Goal: Task Accomplishment & Management: Manage account settings

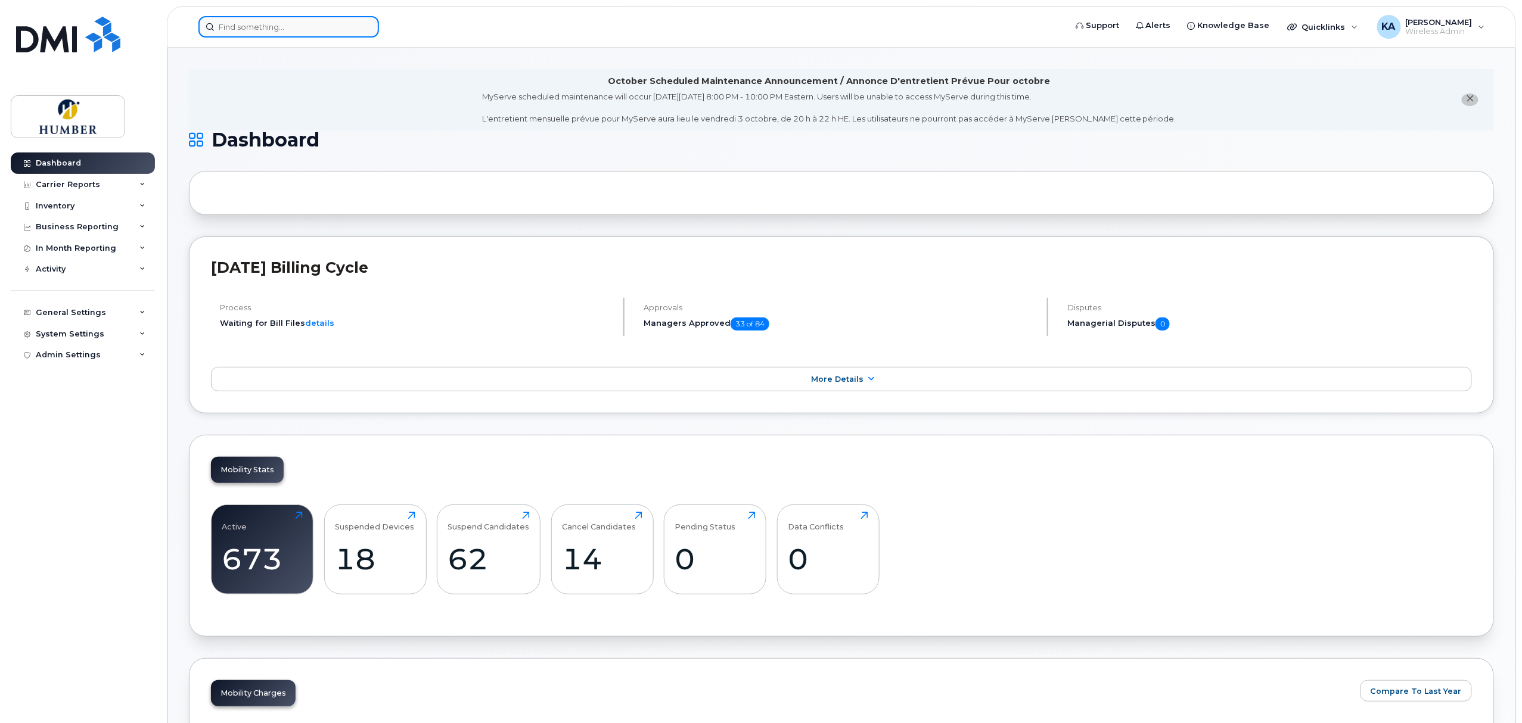
click at [315, 20] on input at bounding box center [288, 26] width 181 height 21
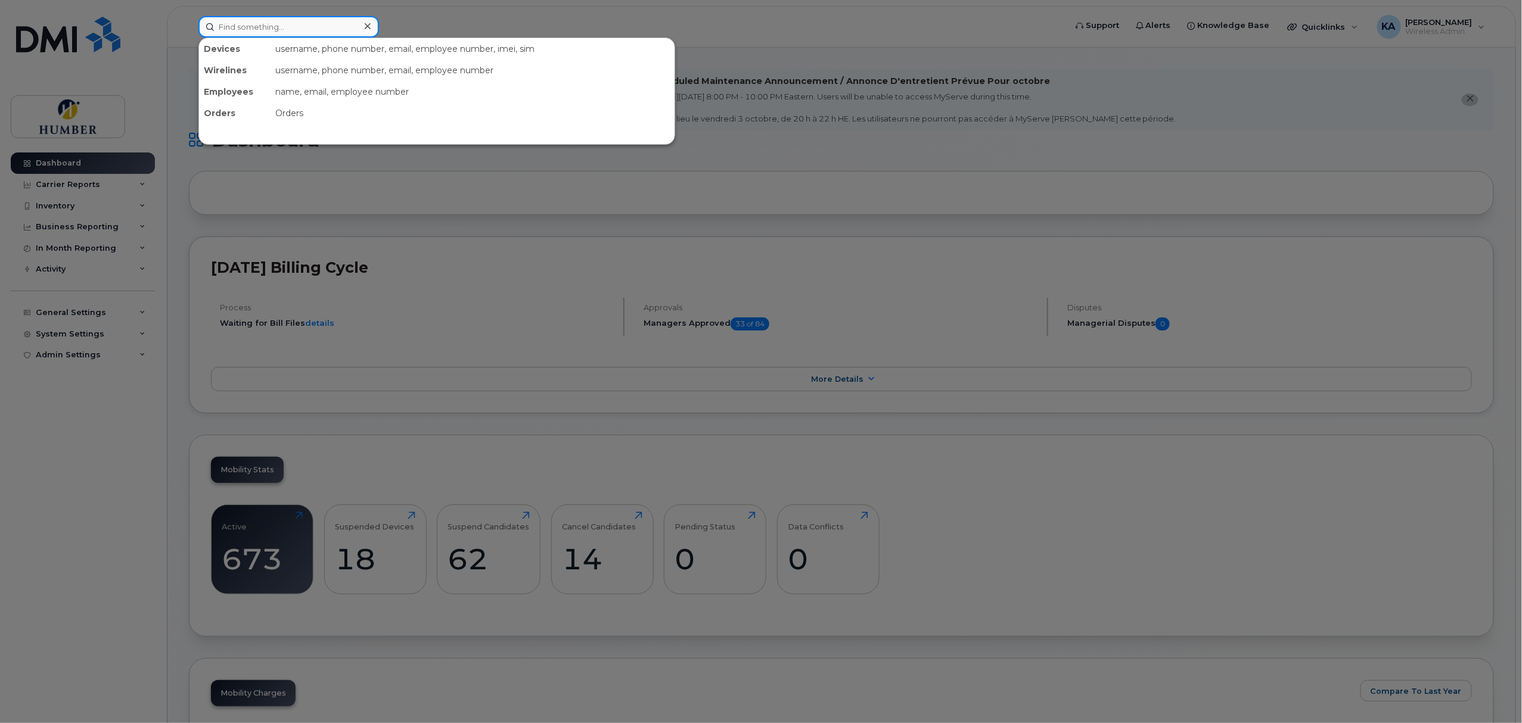
type input "c"
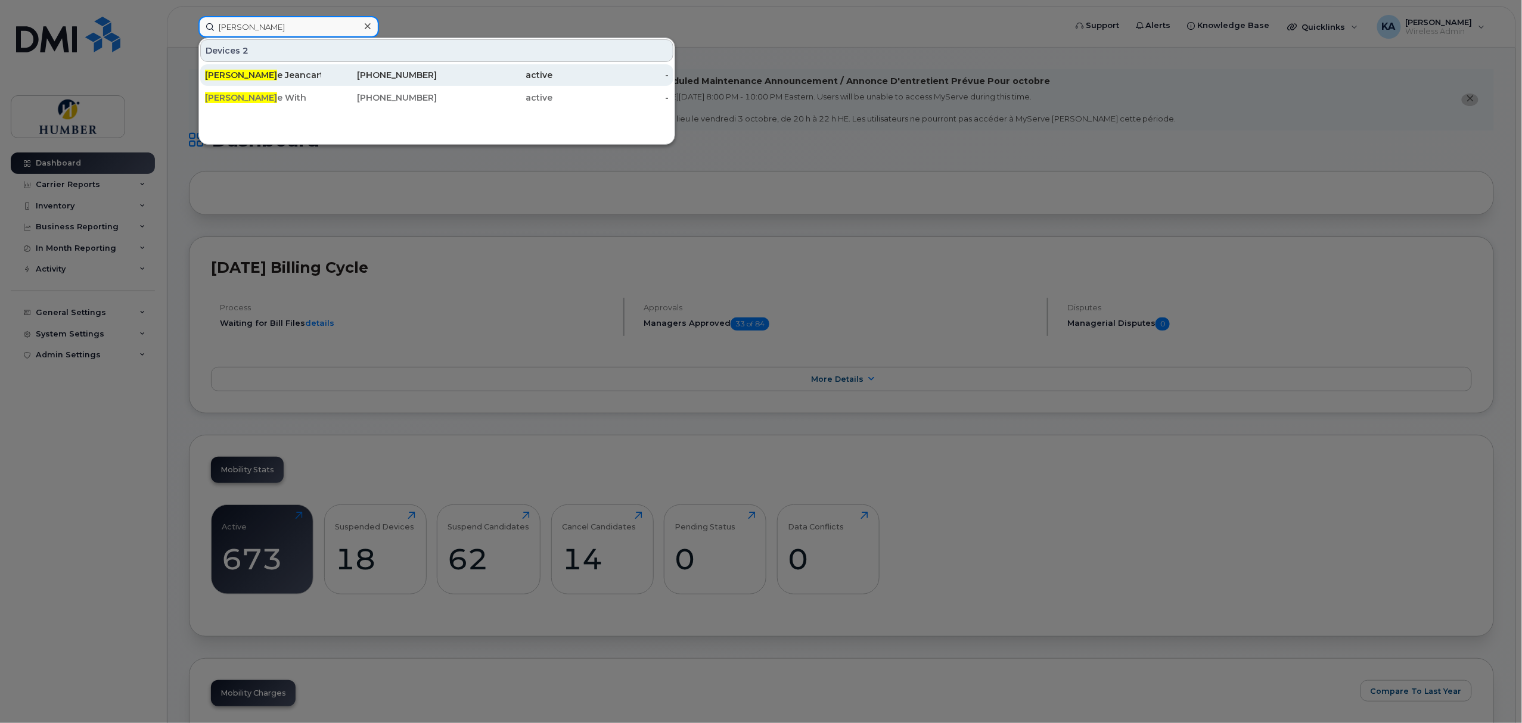
type input "daniell"
click at [346, 76] on div "647-395-5498" at bounding box center [379, 75] width 116 height 12
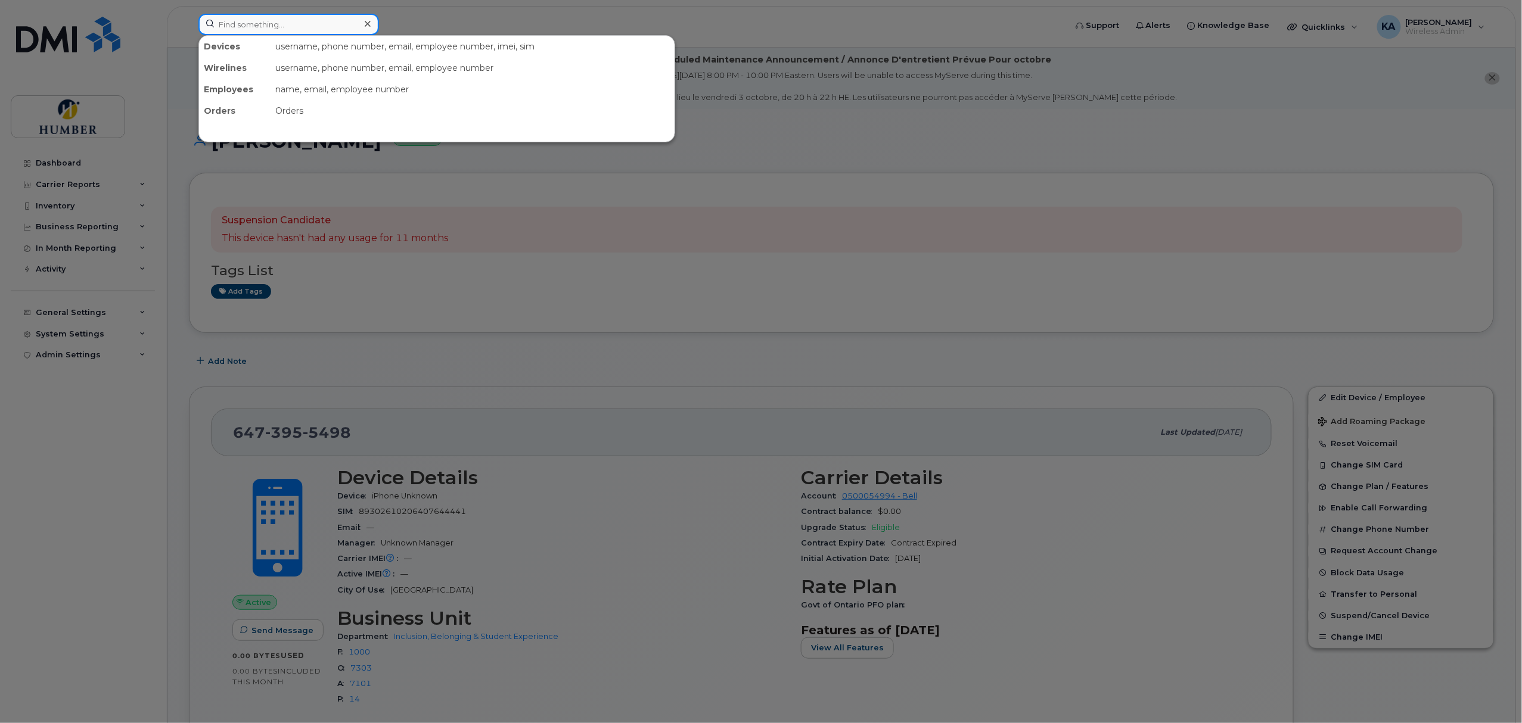
click at [300, 17] on input at bounding box center [288, 24] width 181 height 21
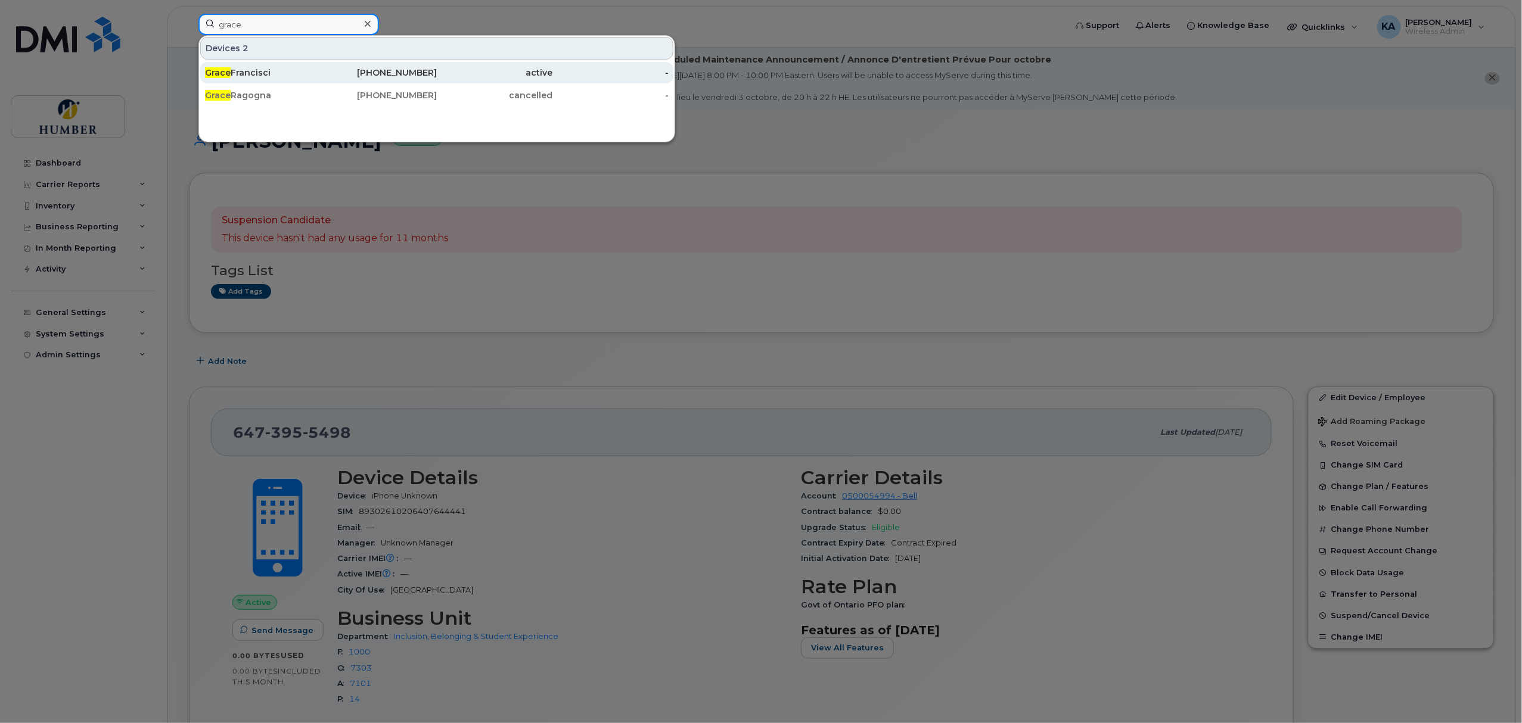
type input "grace"
click at [277, 74] on div "Grace Francisci" at bounding box center [263, 73] width 116 height 12
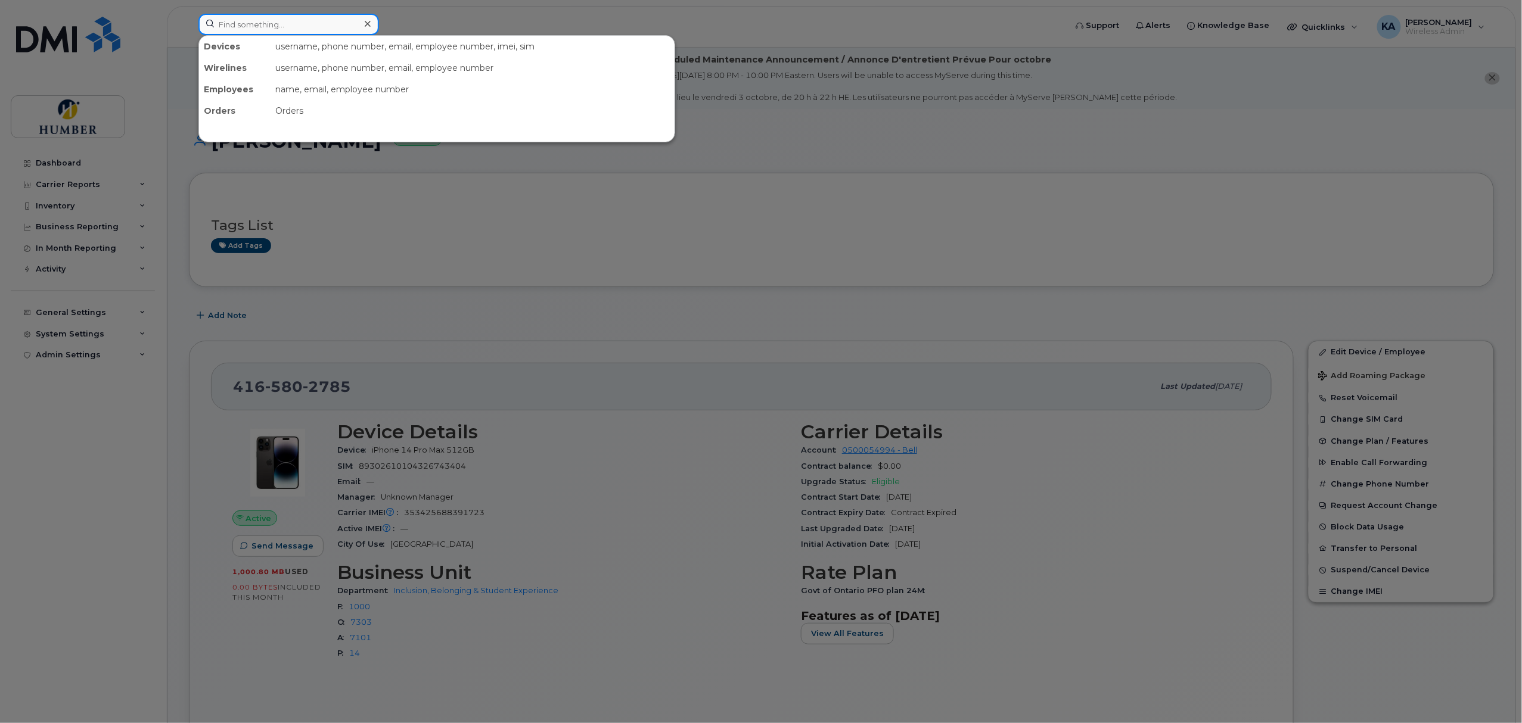
click at [305, 24] on input at bounding box center [288, 24] width 181 height 21
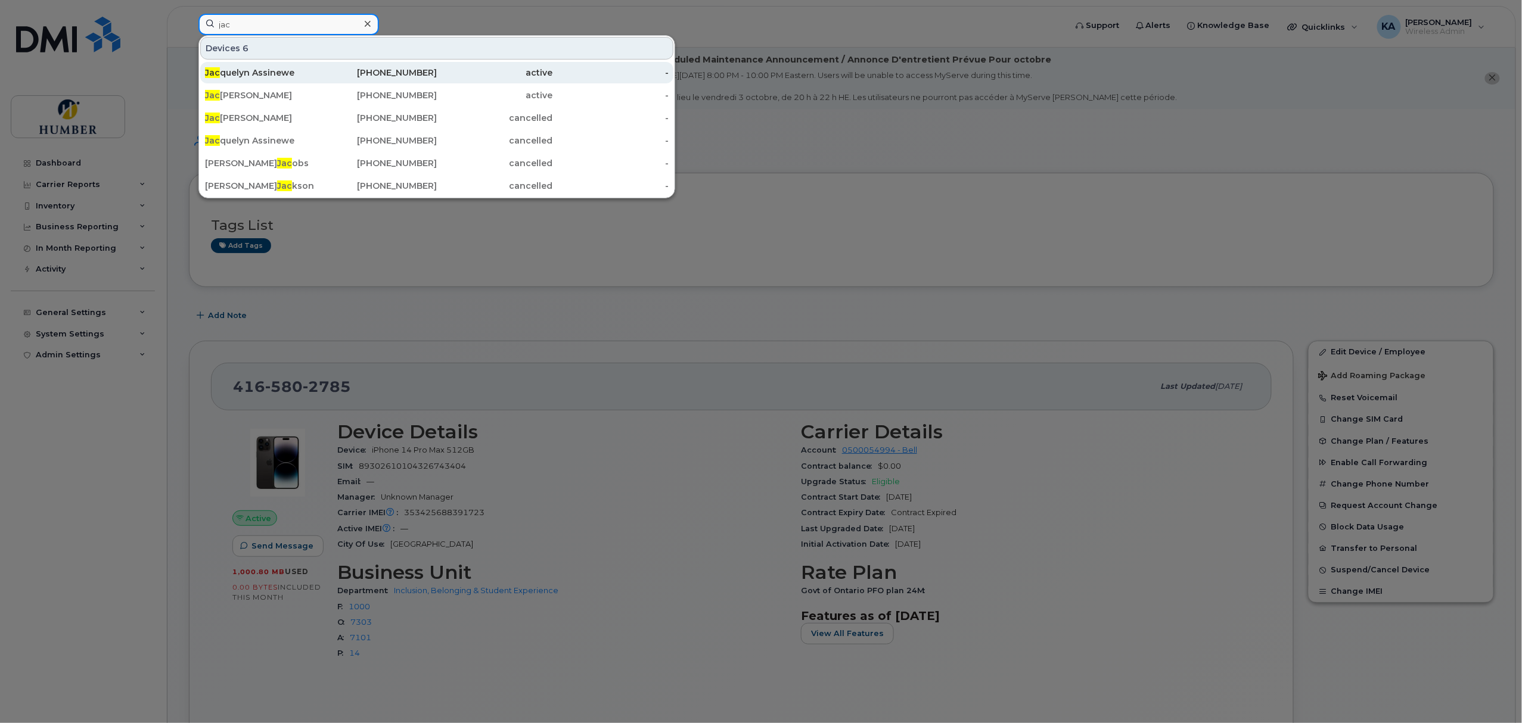
type input "jac"
click at [281, 74] on div "Jac quelyn Assinewe" at bounding box center [263, 73] width 116 height 12
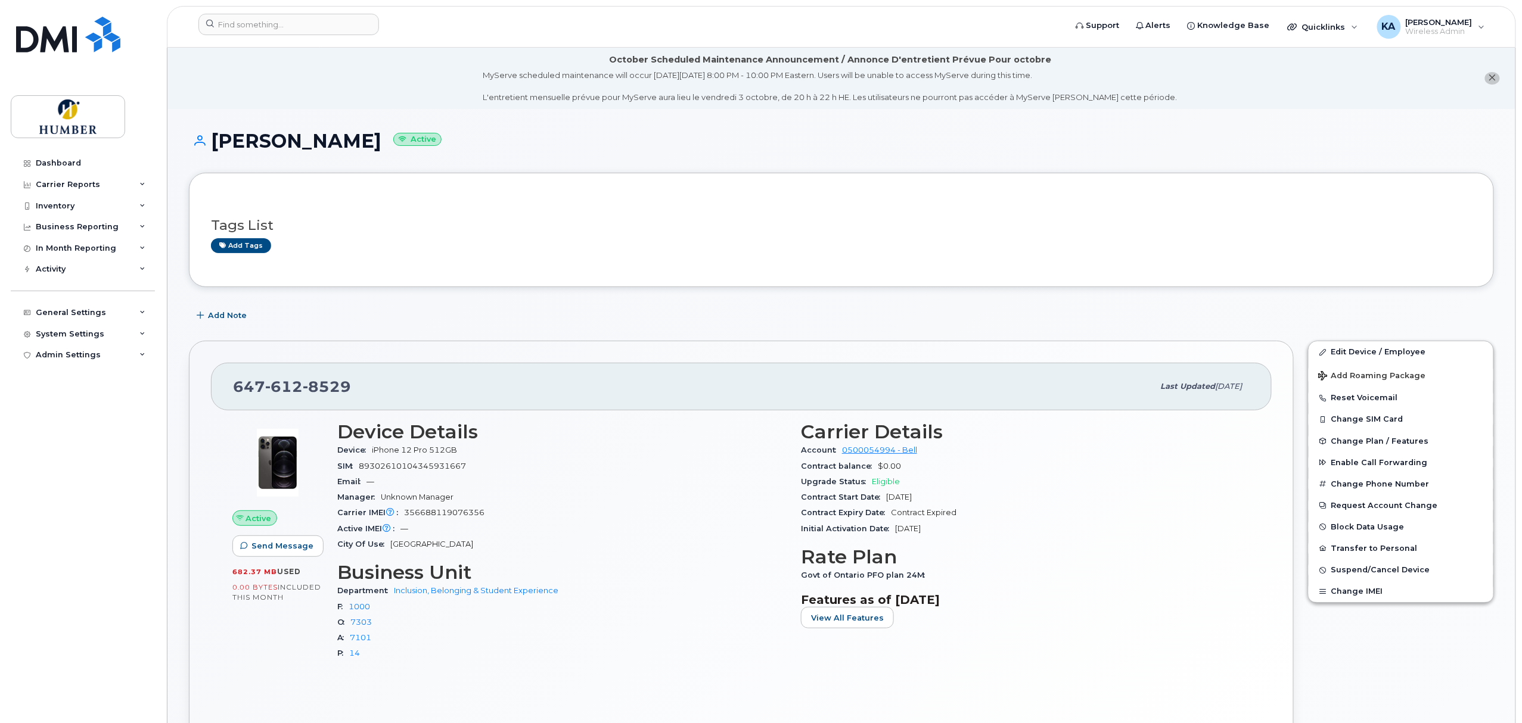
click at [286, 8] on header "Support Alerts Knowledge Base Quicklinks Suspend / Cancel Device Change SIM Car…" at bounding box center [841, 27] width 1349 height 42
click at [282, 30] on input at bounding box center [288, 24] width 181 height 21
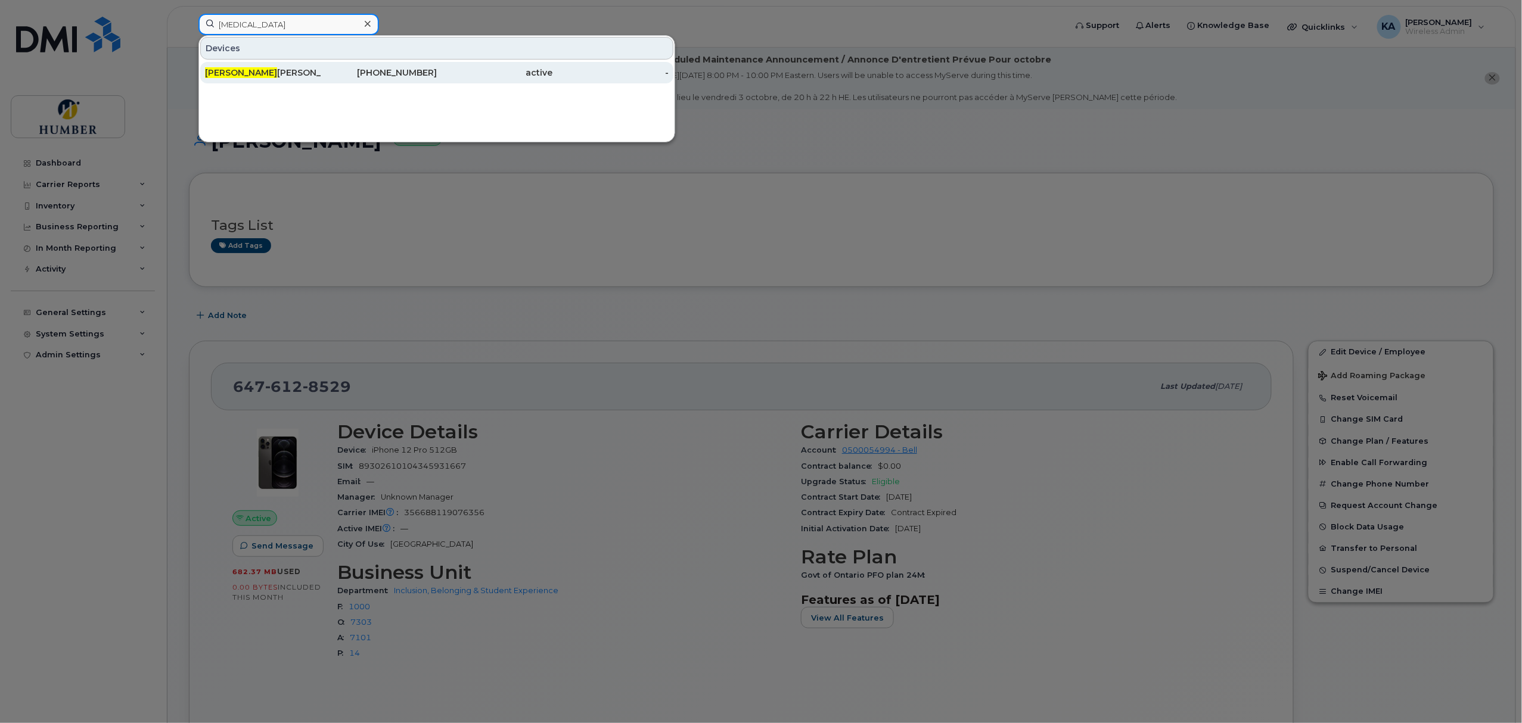
type input "yasmin"
click at [298, 75] on div "Yasmin Razack" at bounding box center [263, 73] width 116 height 12
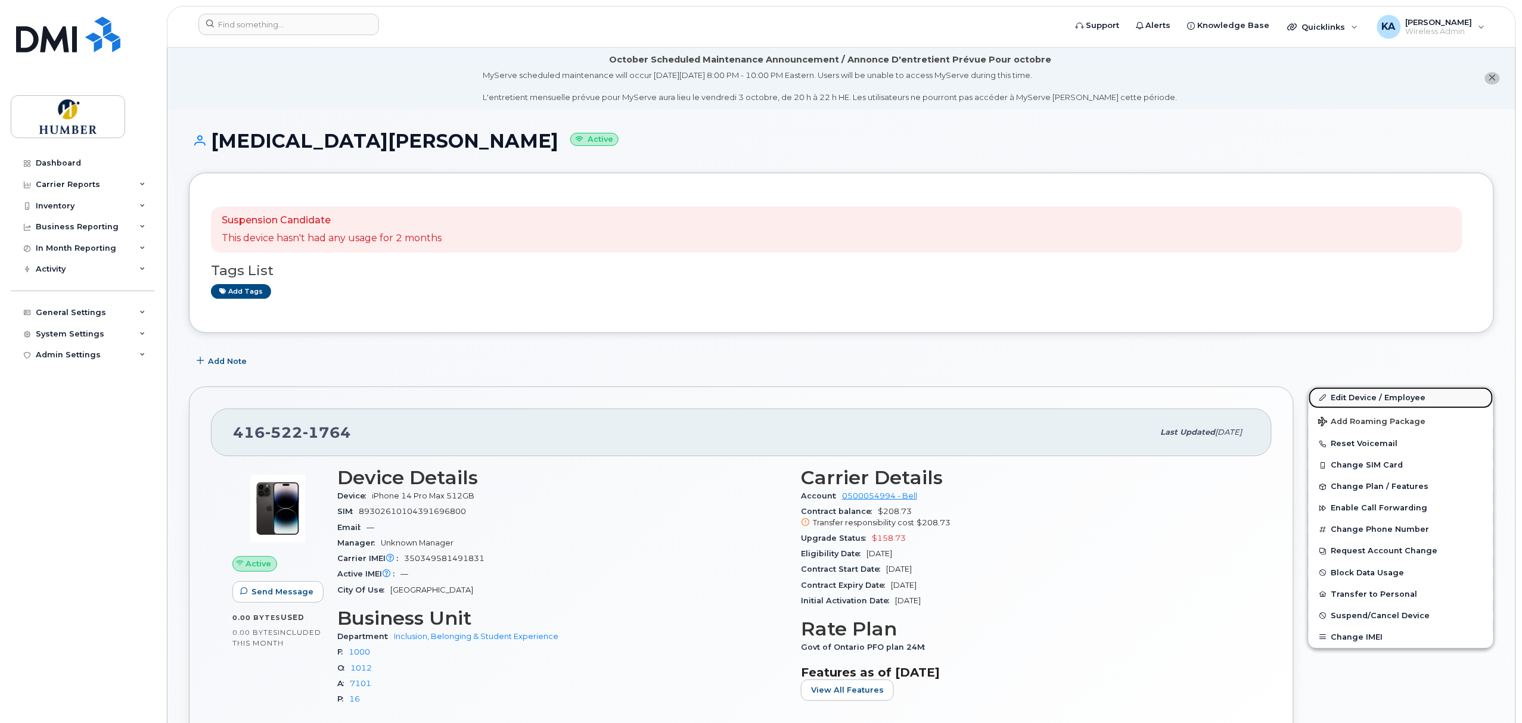
click at [1335, 391] on link "Edit Device / Employee" at bounding box center [1400, 397] width 185 height 21
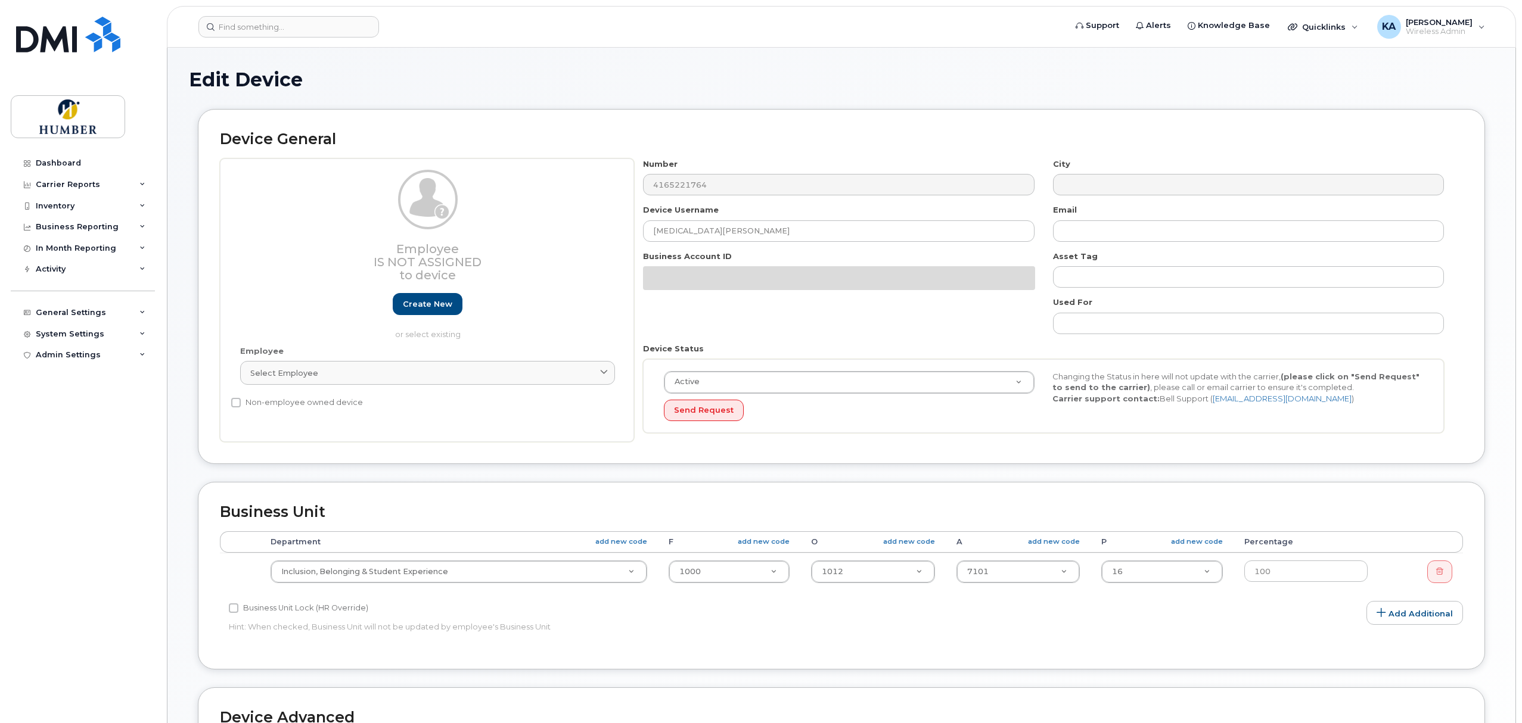
select select "5824743"
select select "5824989"
select select "5824737"
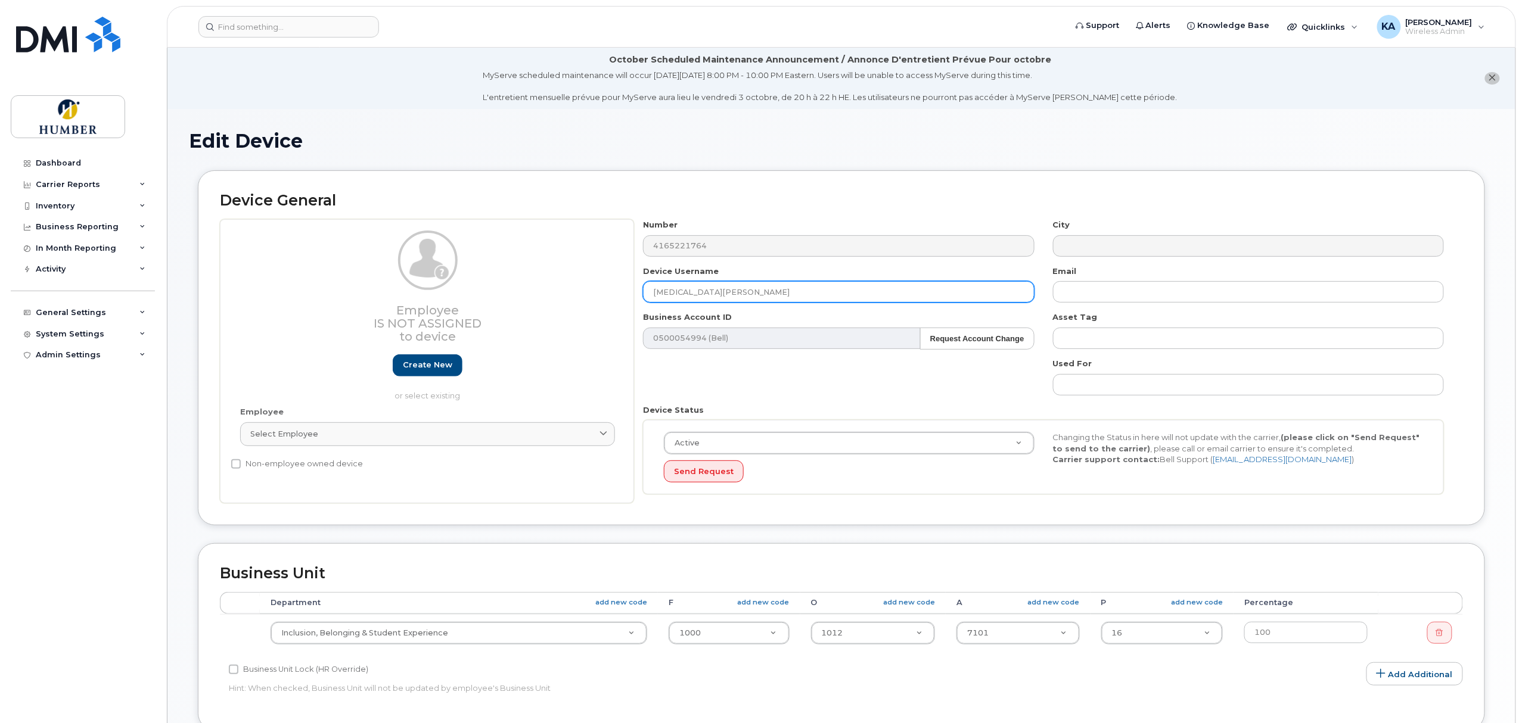
click at [799, 293] on input "[MEDICAL_DATA][PERSON_NAME]" at bounding box center [838, 291] width 391 height 21
type input "Y"
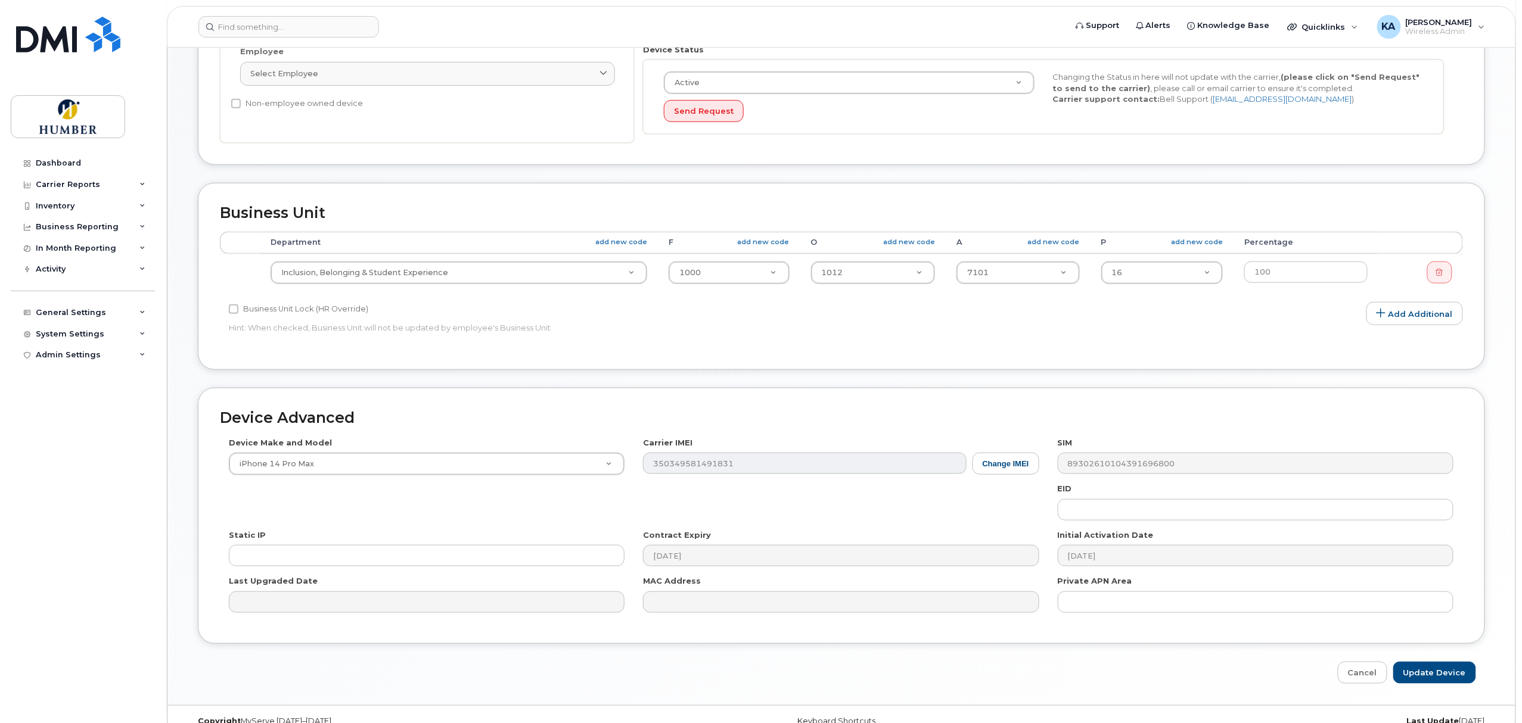
scroll to position [384, 0]
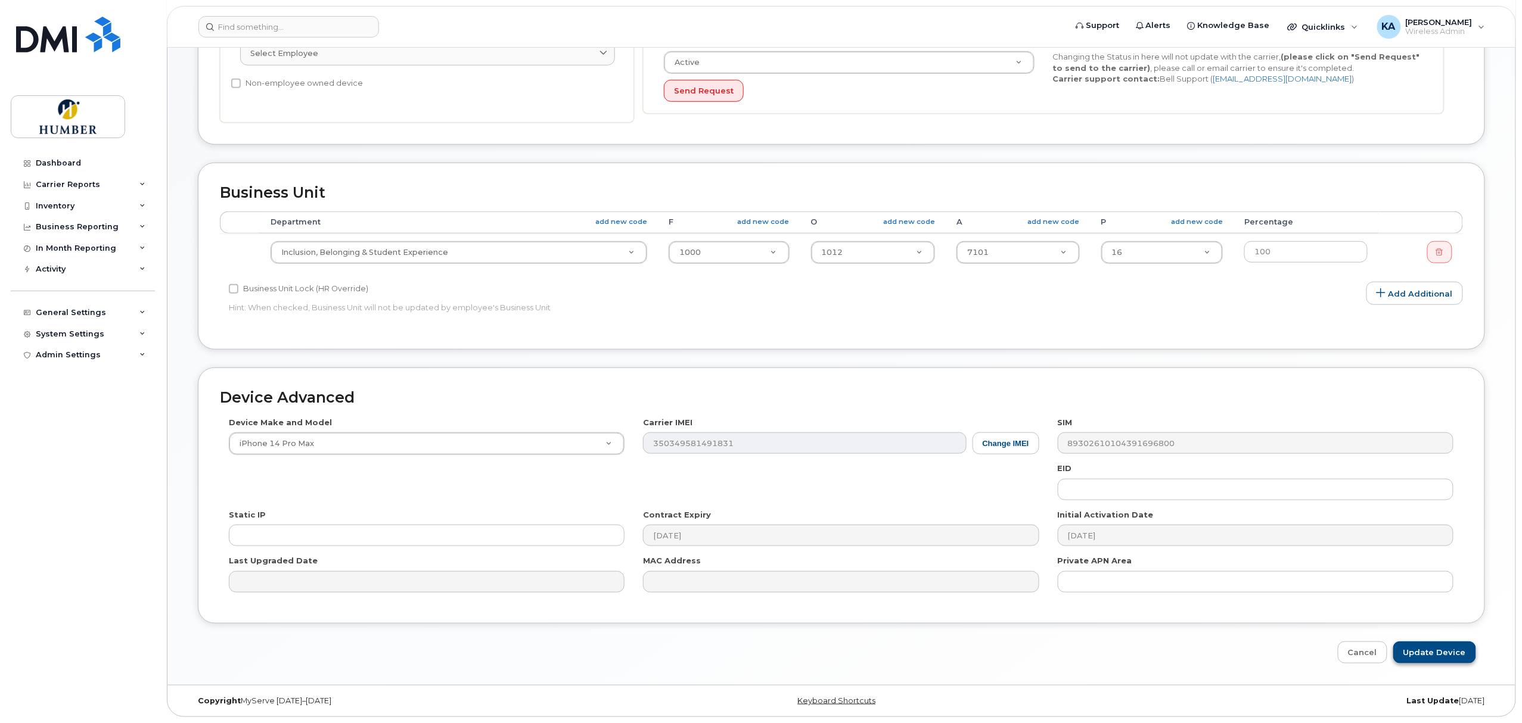
type input "[PERSON_NAME]"
click at [1452, 653] on input "Update Device" at bounding box center [1434, 653] width 83 height 22
type input "Saving..."
